Goal: Information Seeking & Learning: Learn about a topic

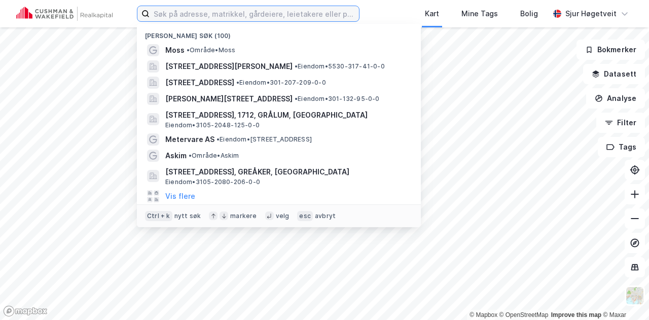
click at [245, 12] on input at bounding box center [254, 13] width 209 height 15
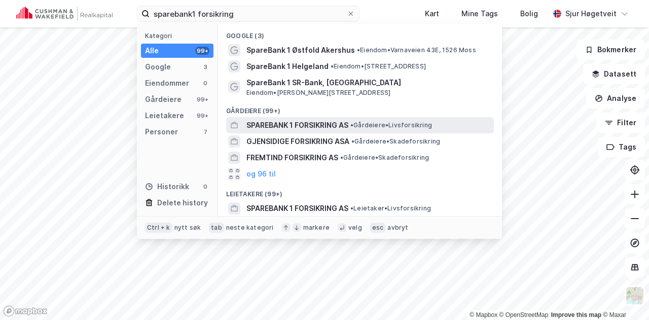
click at [275, 130] on span "SPAREBANK 1 FORSIKRING AS" at bounding box center [297, 125] width 102 height 12
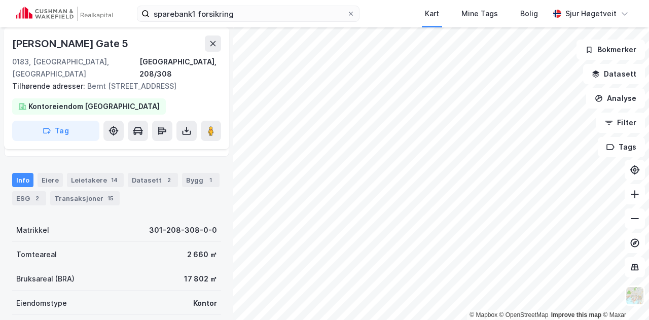
scroll to position [135, 0]
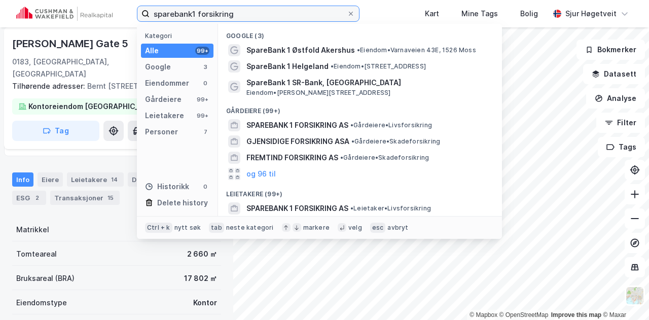
click at [224, 20] on input "sparebank1 forsikring" at bounding box center [248, 13] width 197 height 15
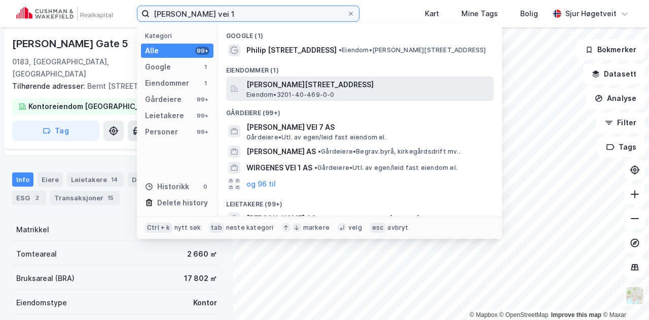
type input "[PERSON_NAME] vei 1"
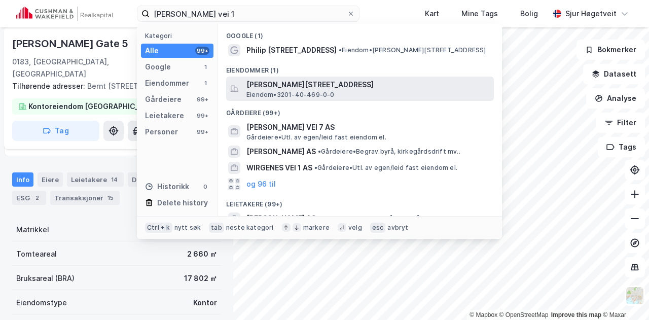
click at [326, 87] on span "[PERSON_NAME][STREET_ADDRESS]" at bounding box center [367, 85] width 243 height 12
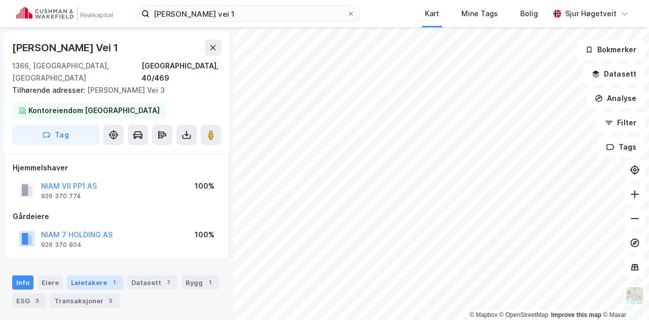
click at [102, 275] on div "Leietakere 1" at bounding box center [95, 282] width 56 height 14
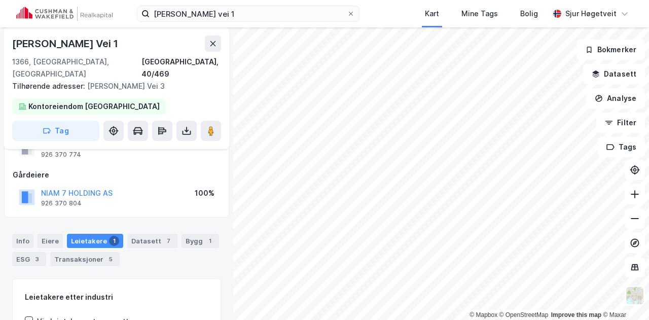
scroll to position [42, 0]
click at [12, 234] on div "Info" at bounding box center [22, 241] width 21 height 14
